Goal: Task Accomplishment & Management: Complete application form

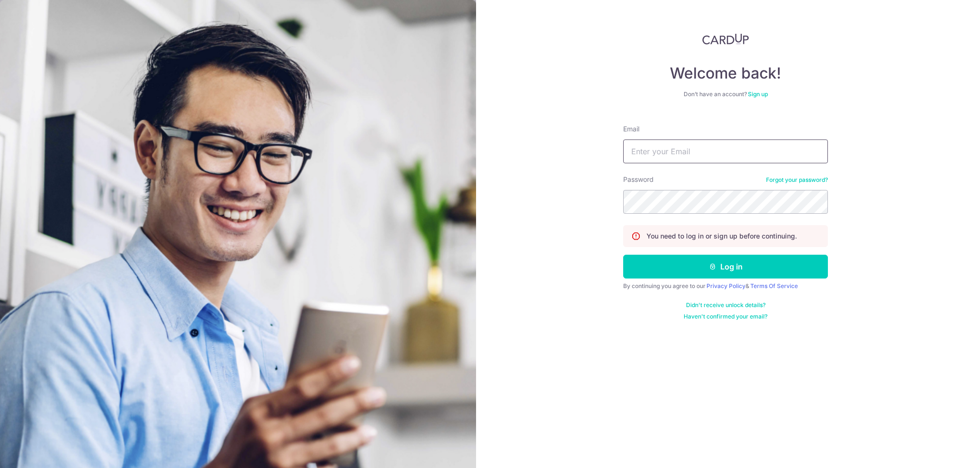
click at [653, 148] on input "Email" at bounding box center [725, 151] width 205 height 24
type input "junwei.ong11@gmail.com"
click at [623, 255] on button "Log in" at bounding box center [725, 267] width 205 height 24
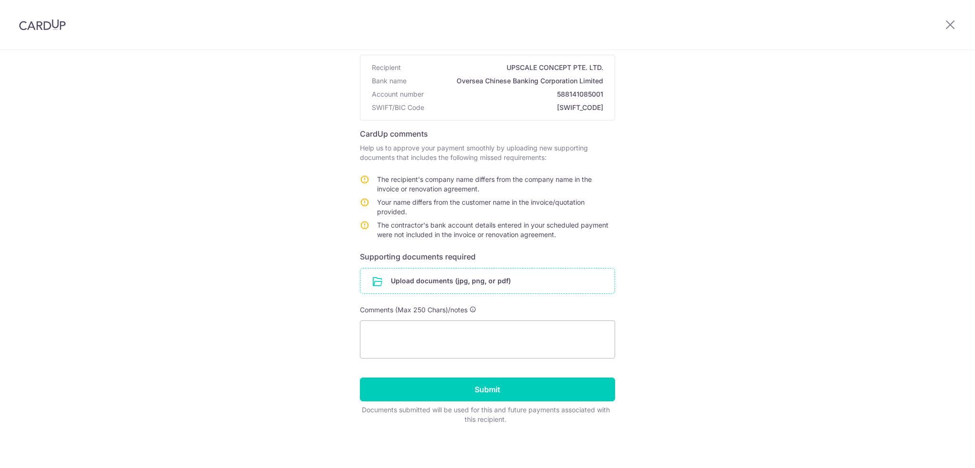
click at [446, 283] on input "file" at bounding box center [487, 280] width 254 height 25
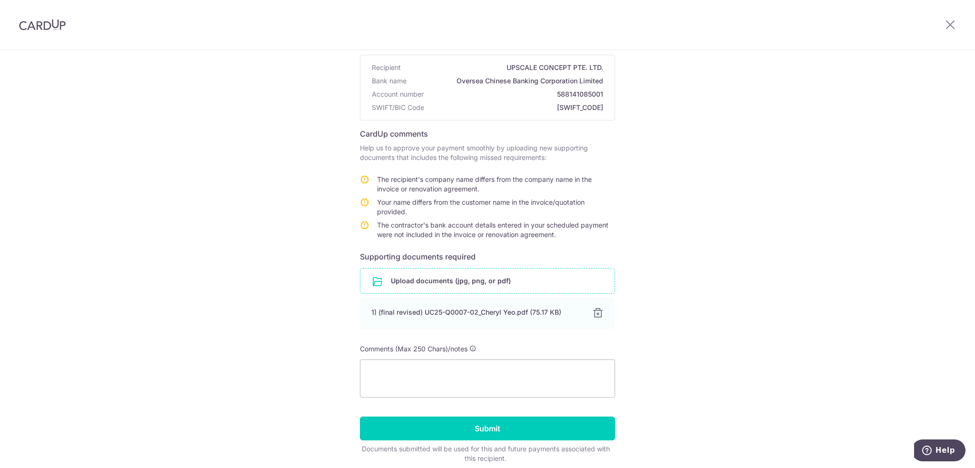
click at [432, 279] on input "file" at bounding box center [487, 280] width 254 height 25
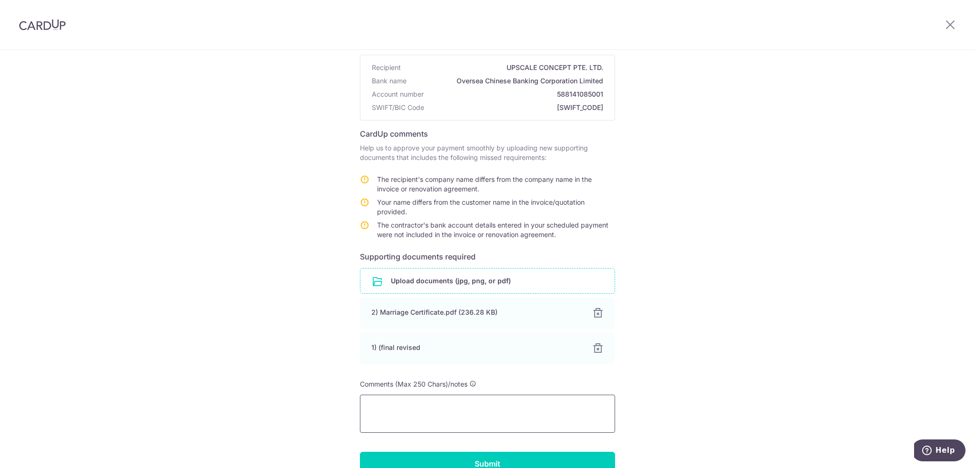
click at [403, 413] on textarea at bounding box center [487, 413] width 255 height 38
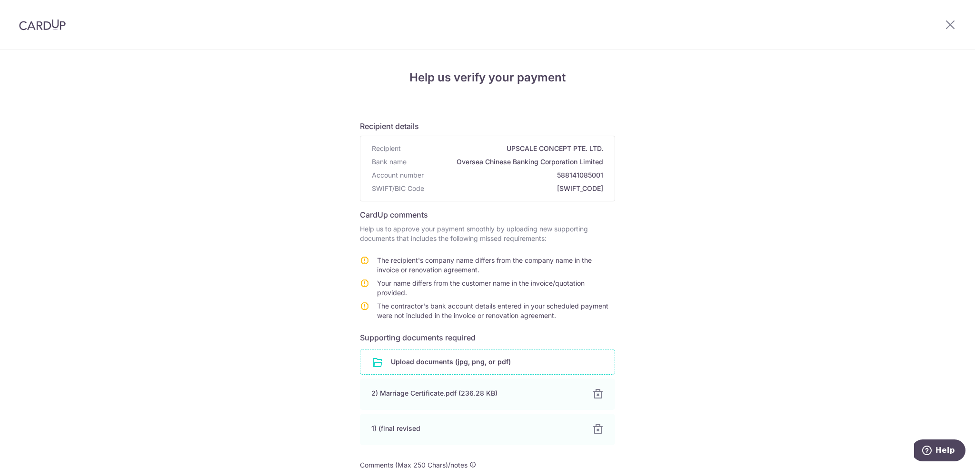
scroll to position [155, 0]
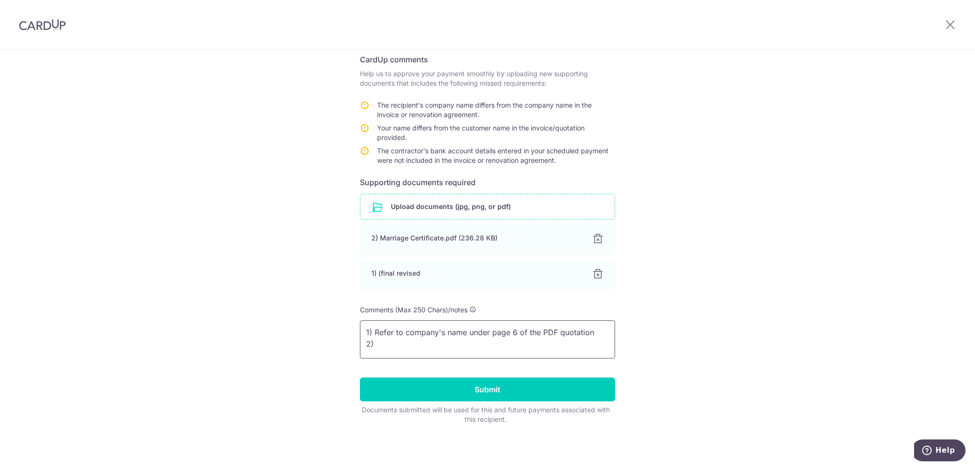
click at [504, 341] on textarea "1) Refer to company's name under page 6 of the PDF quotation 2)" at bounding box center [487, 339] width 255 height 38
click at [518, 328] on textarea "1) Refer to company's name under page 6 of the PDF quotation 2)" at bounding box center [487, 339] width 255 height 38
click at [432, 342] on textarea "1) Refer to company's name under page 6 of the PDF quotation 2)" at bounding box center [487, 339] width 255 height 38
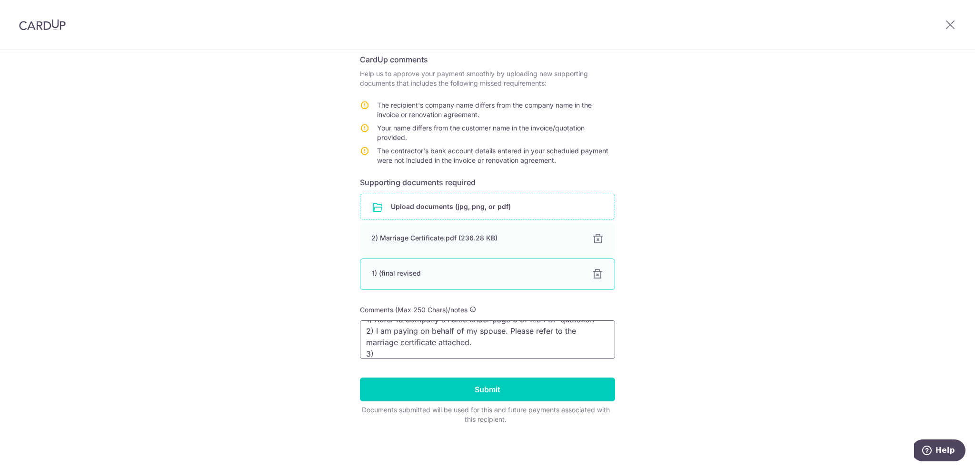
scroll to position [6, 0]
paste textarea "Refer to shaded details under page 6 of the PDF quotation for the company's name"
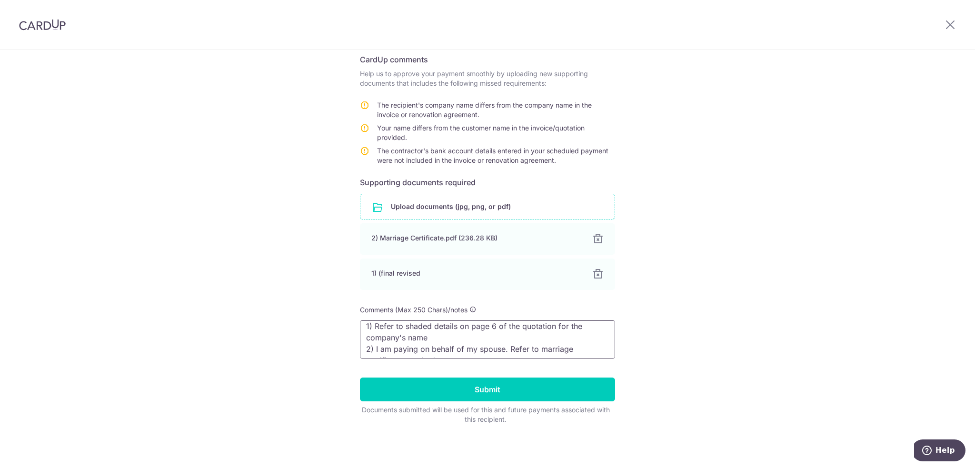
scroll to position [36, 0]
type textarea "1) Refer to shaded details on page 6 of the quotation for the company's name 2)…"
click at [753, 257] on div "Help us verify your payment Recipient details Recipient UPSCALE CONCEPT PTE. LT…" at bounding box center [487, 182] width 975 height 574
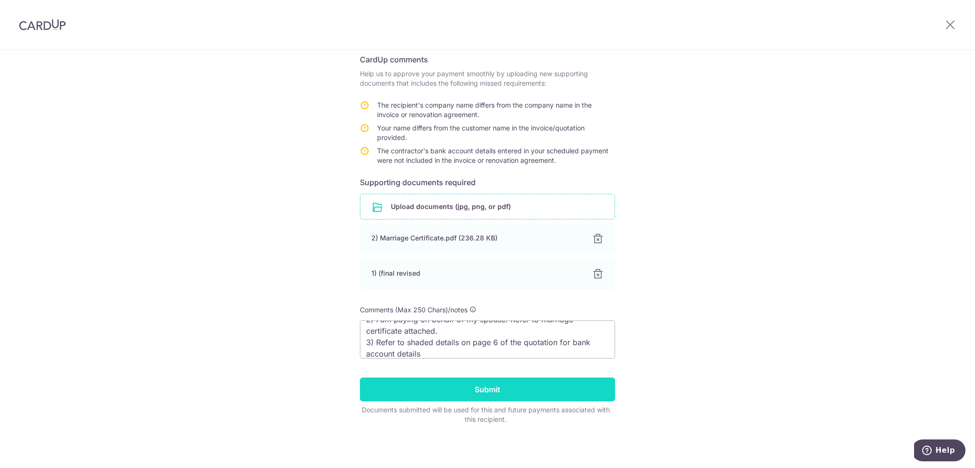
click at [496, 389] on input "Submit" at bounding box center [487, 389] width 255 height 24
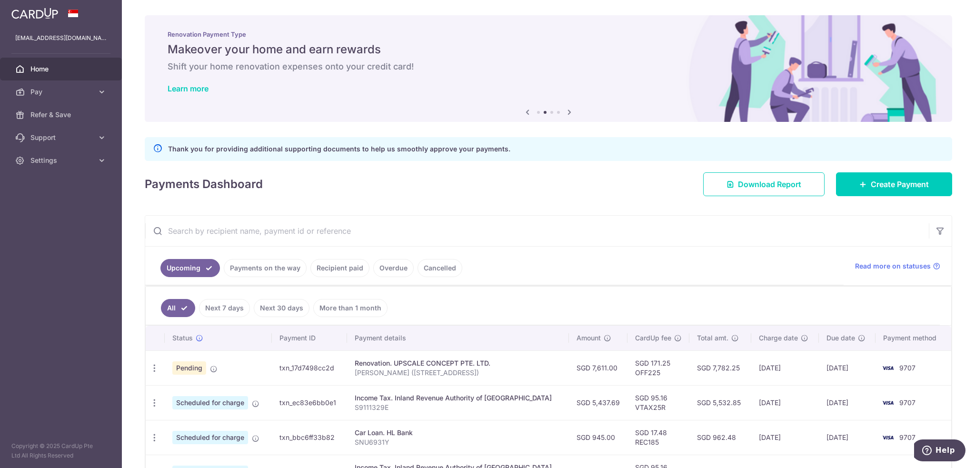
click at [442, 205] on div "× Pause Schedule Pause all future payments in this series Pause just this one p…" at bounding box center [548, 234] width 853 height 468
drag, startPoint x: 186, startPoint y: 148, endPoint x: 261, endPoint y: 148, distance: 75.2
click at [261, 148] on p "Thank you for providing additional supporting documents to help us smoothly app…" at bounding box center [339, 148] width 342 height 11
click at [262, 148] on p "Thank you for providing additional supporting documents to help us smoothly app…" at bounding box center [339, 148] width 342 height 11
click at [345, 179] on div "Payments Dashboard Download Report Create Payment" at bounding box center [548, 182] width 807 height 28
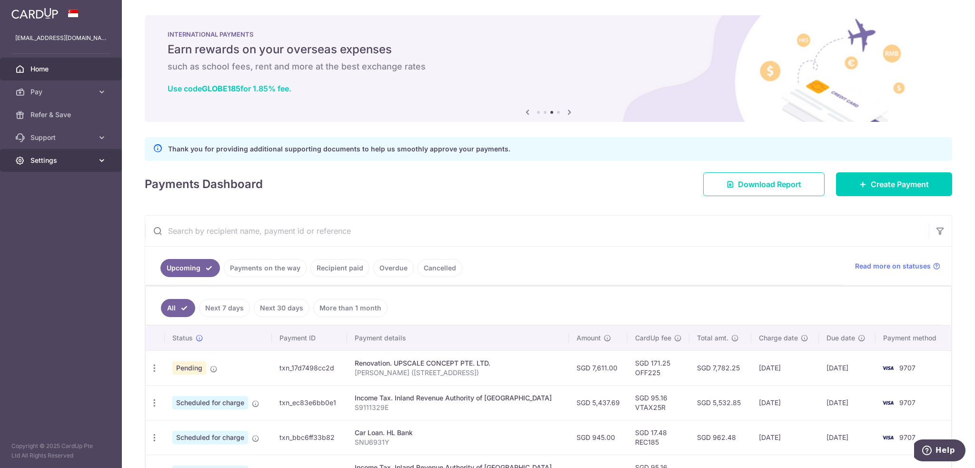
click at [100, 160] on icon at bounding box center [102, 161] width 10 height 10
click at [49, 206] on span "Logout" at bounding box center [61, 206] width 63 height 10
